Goal: Transaction & Acquisition: Purchase product/service

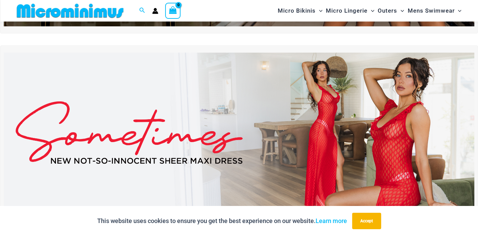
scroll to position [183, 0]
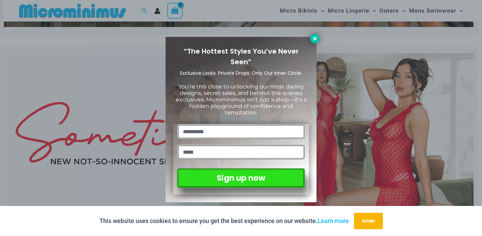
click at [316, 38] on icon at bounding box center [315, 38] width 6 height 6
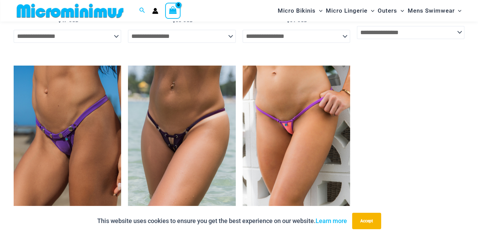
scroll to position [2078, 0]
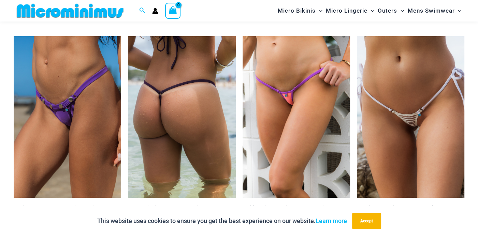
click at [183, 87] on img at bounding box center [181, 116] width 107 height 161
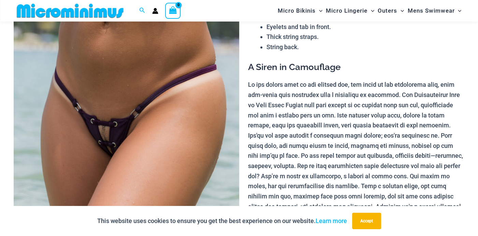
scroll to position [90, 0]
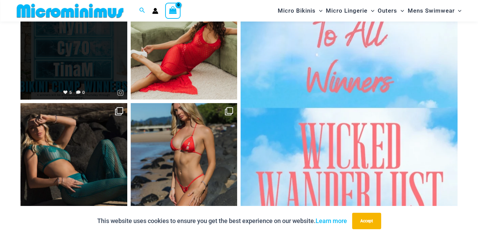
scroll to position [2967, 0]
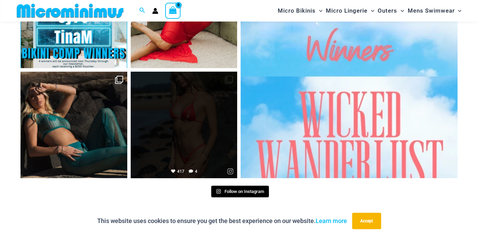
click at [188, 106] on link "Open" at bounding box center [184, 125] width 107 height 107
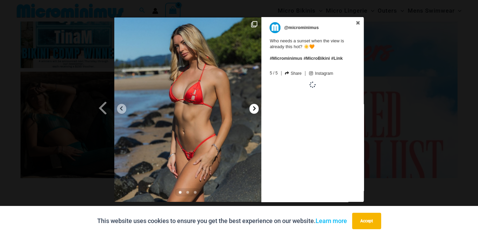
click at [253, 107] on icon at bounding box center [254, 108] width 3 height 4
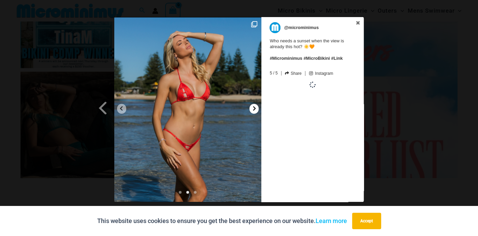
click at [253, 107] on icon at bounding box center [254, 108] width 3 height 4
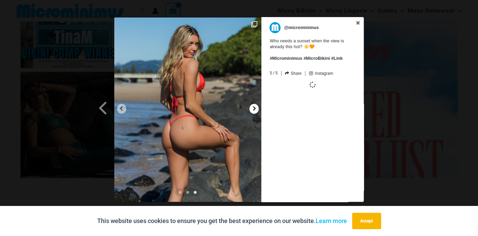
click at [253, 107] on icon at bounding box center [254, 108] width 3 height 4
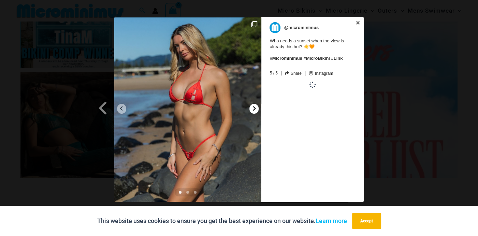
click at [253, 107] on icon at bounding box center [254, 108] width 3 height 4
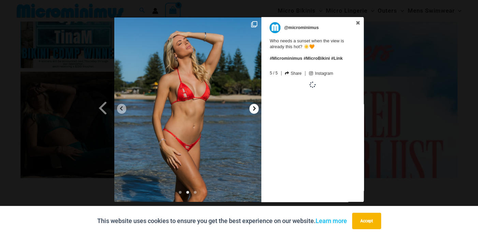
click at [253, 107] on icon at bounding box center [254, 108] width 3 height 4
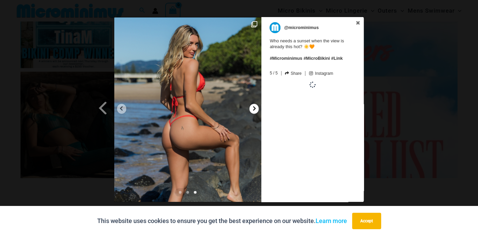
click at [253, 107] on icon at bounding box center [254, 108] width 3 height 4
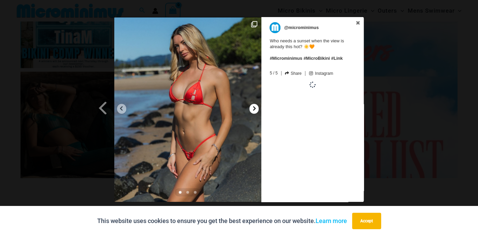
click at [253, 107] on icon at bounding box center [254, 108] width 3 height 4
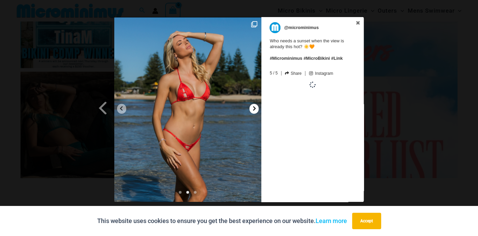
click at [253, 107] on icon at bounding box center [254, 108] width 3 height 4
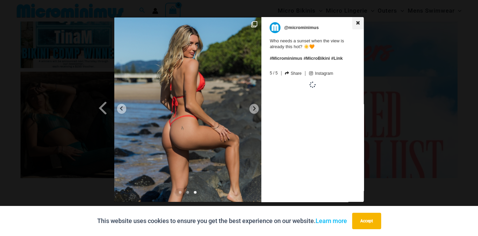
click at [358, 23] on icon at bounding box center [358, 23] width 4 height 4
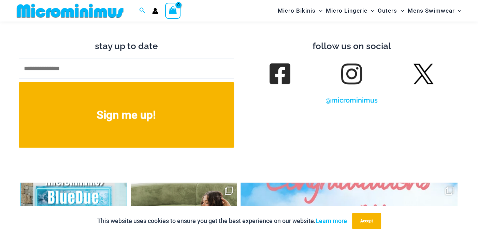
scroll to position [2746, 0]
